Goal: Task Accomplishment & Management: Use online tool/utility

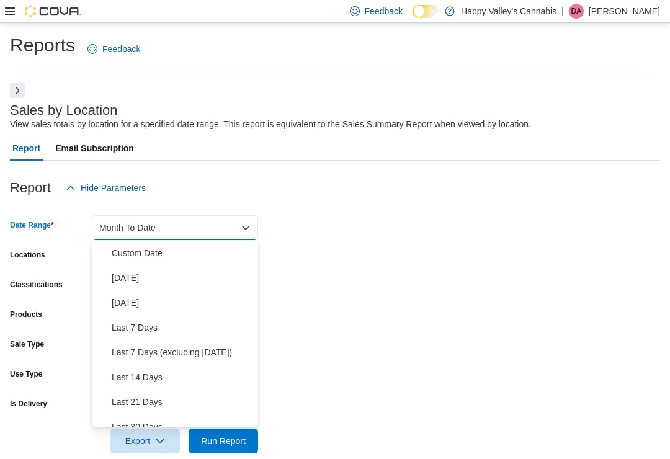
click at [116, 274] on span "[DATE]" at bounding box center [182, 277] width 141 height 15
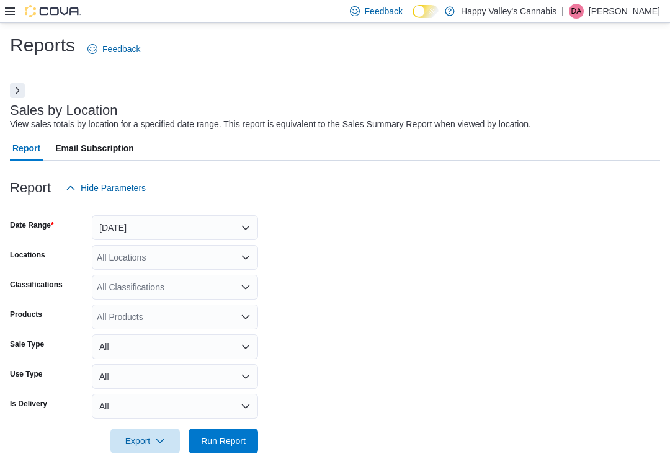
click at [207, 438] on span "Run Report" at bounding box center [223, 441] width 45 height 12
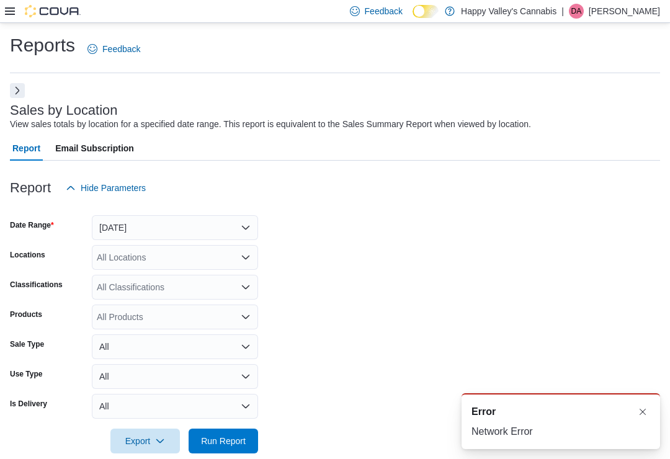
click at [643, 407] on button "Dismiss toast" at bounding box center [642, 411] width 15 height 15
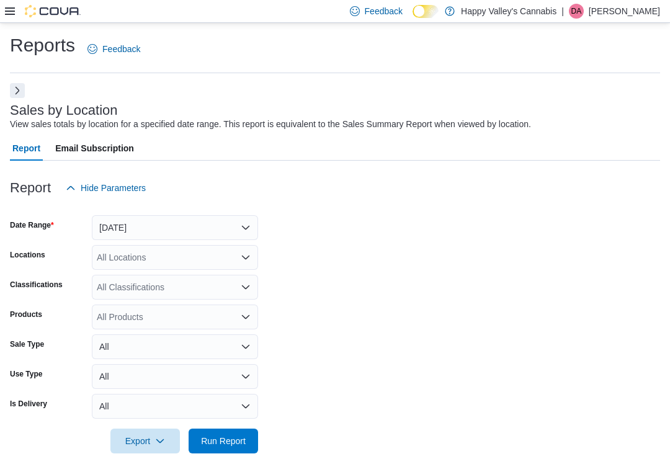
click at [17, 86] on button "Next" at bounding box center [17, 90] width 15 height 15
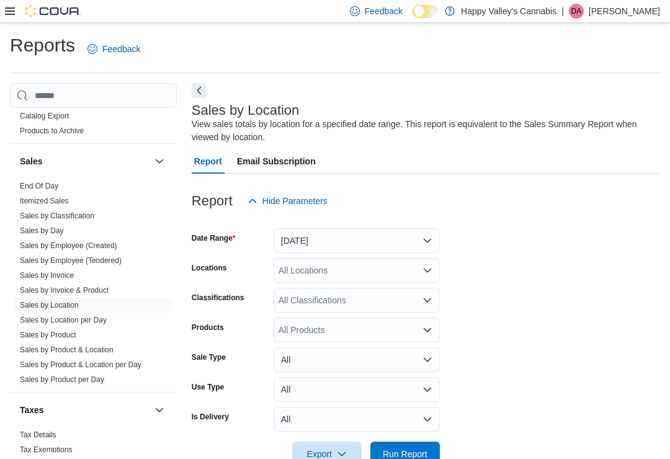
scroll to position [1037, 0]
click at [26, 257] on link "Sales by Employee (Tendered)" at bounding box center [71, 261] width 102 height 9
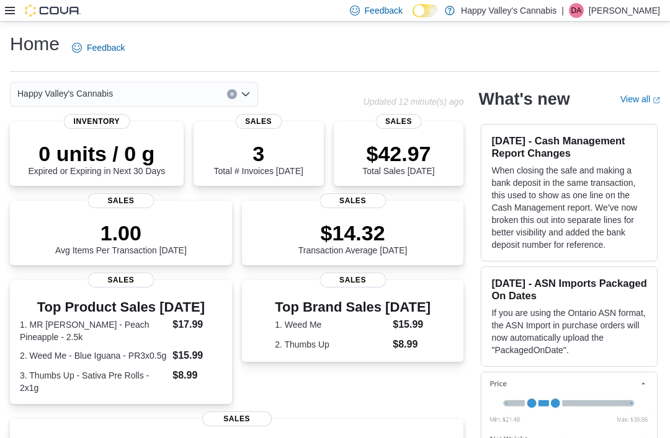
click at [10, 16] on icon at bounding box center [10, 11] width 10 height 10
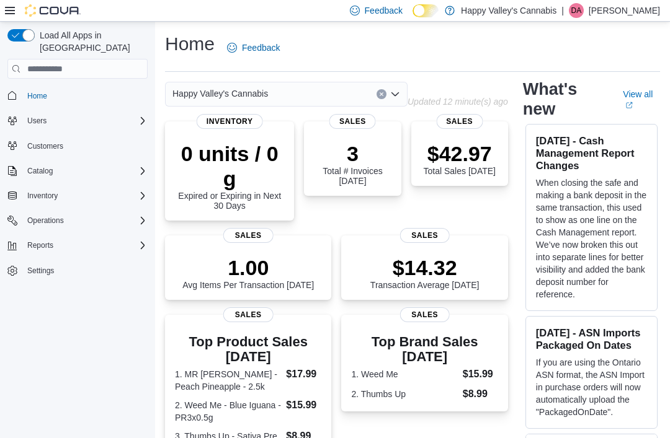
click at [139, 241] on icon "Complex example" at bounding box center [143, 246] width 10 height 10
